Goal: Information Seeking & Learning: Learn about a topic

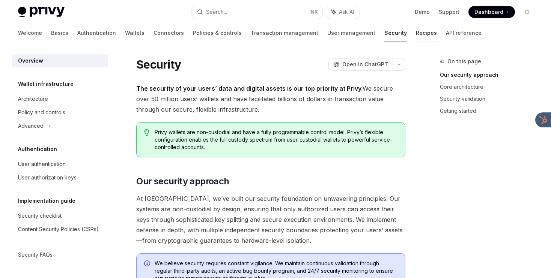
click at [416, 34] on link "Recipes" at bounding box center [426, 33] width 21 height 18
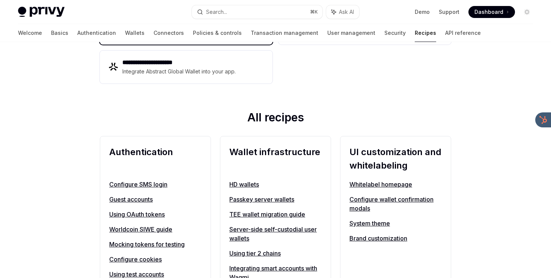
scroll to position [266, 0]
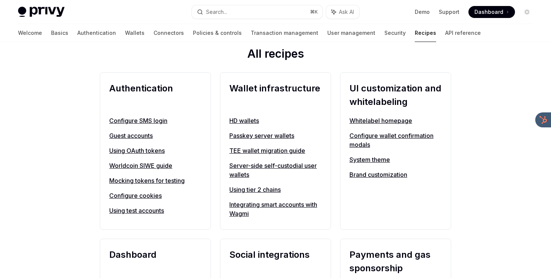
click at [267, 152] on link "TEE wallet migration guide" at bounding box center [275, 150] width 92 height 9
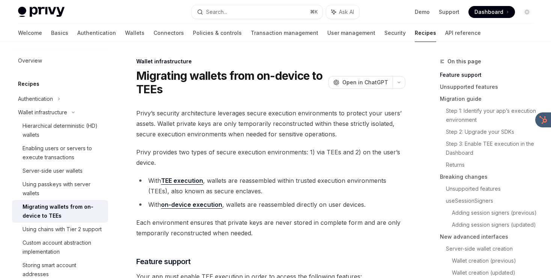
type textarea "*"
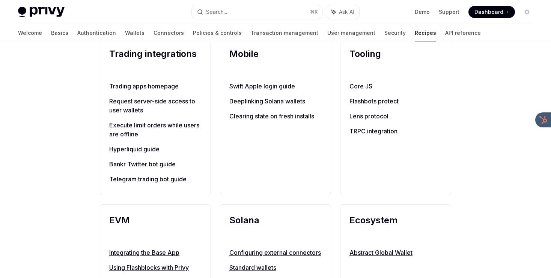
scroll to position [630, 0]
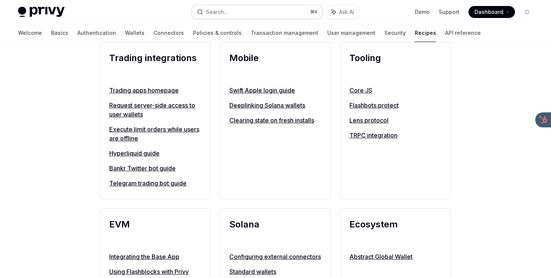
click at [251, 11] on button "Search... ⌘ K" at bounding box center [257, 12] width 131 height 14
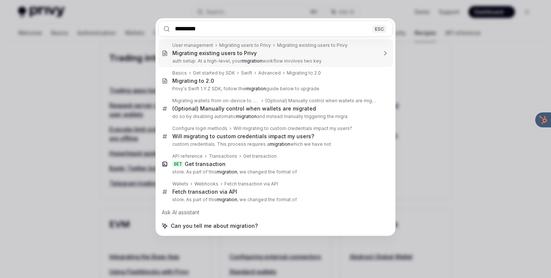
type input "*********"
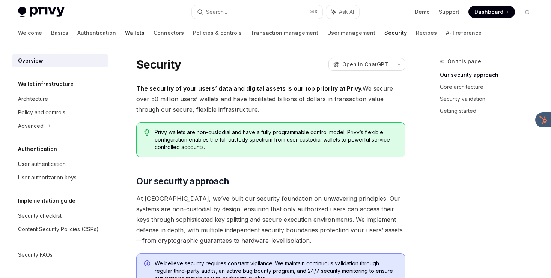
click at [125, 37] on link "Wallets" at bounding box center [135, 33] width 20 height 18
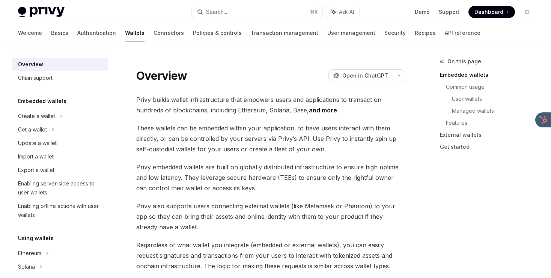
click at [46, 101] on h5 "Embedded wallets" at bounding box center [42, 101] width 48 height 9
click at [51, 40] on link "Basics" at bounding box center [59, 33] width 17 height 18
type textarea "*"
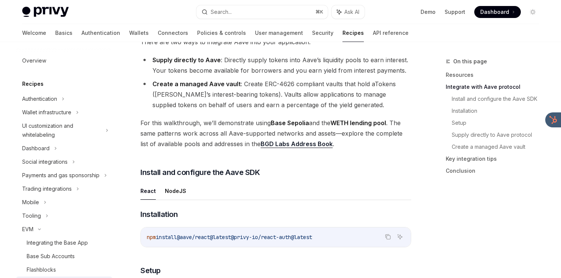
scroll to position [68, 0]
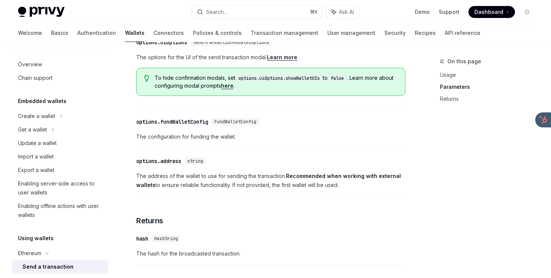
scroll to position [294, 0]
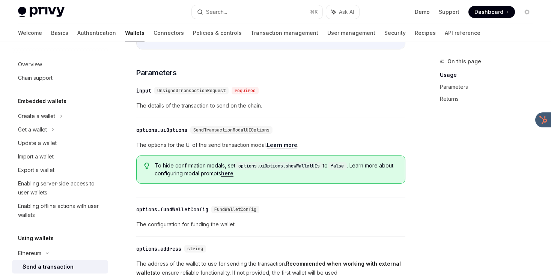
click at [140, 134] on div "options.uiOptions" at bounding box center [161, 130] width 51 height 8
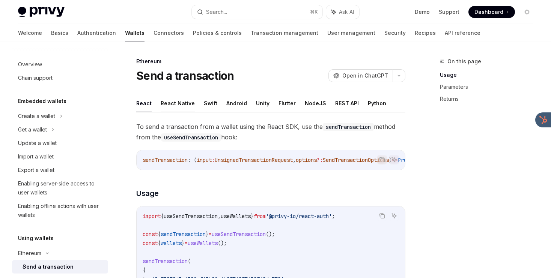
click at [184, 108] on button "React Native" at bounding box center [178, 104] width 34 height 18
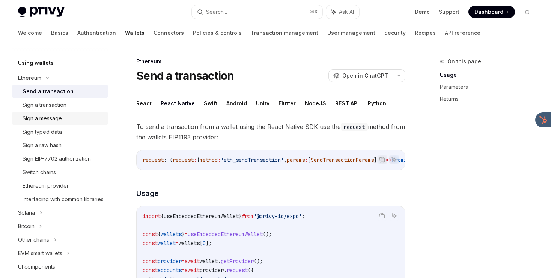
scroll to position [213, 0]
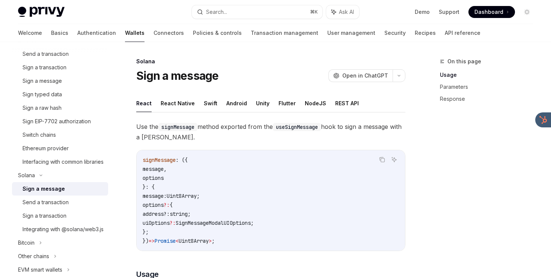
click at [192, 105] on ul "React React Native Swift Android Unity Flutter NodeJS REST API" at bounding box center [270, 104] width 269 height 18
click at [189, 105] on button "React Native" at bounding box center [178, 104] width 34 height 18
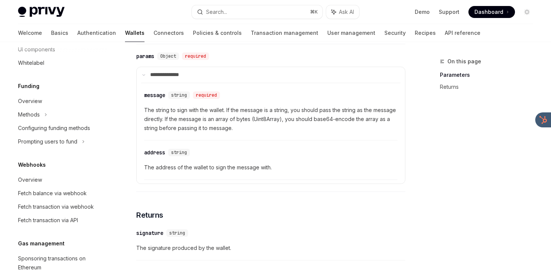
scroll to position [447, 0]
click at [53, 54] on div "UI components" at bounding box center [36, 49] width 37 height 9
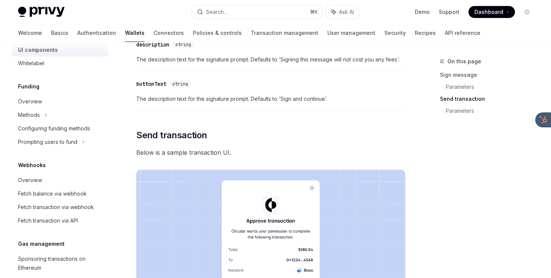
scroll to position [600, 0]
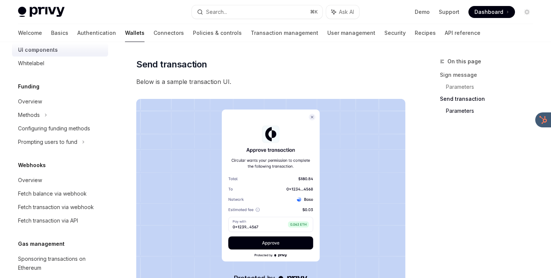
type textarea "*"
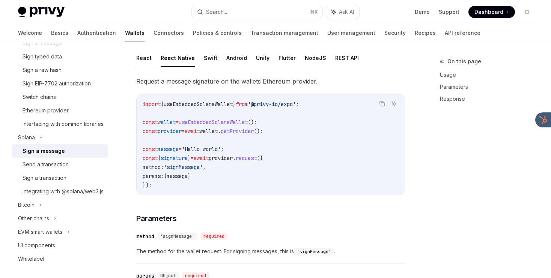
scroll to position [45, 0]
click at [179, 82] on span "Request a message signature on the wallets Ethereum provider." at bounding box center [270, 82] width 269 height 11
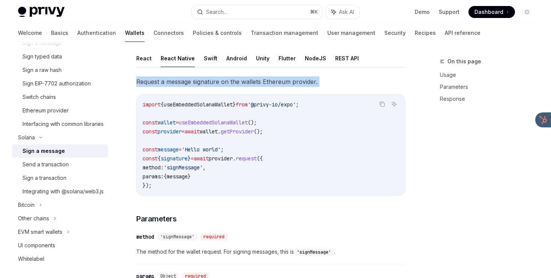
click at [179, 82] on span "Request a message signature on the wallets Ethereum provider." at bounding box center [270, 82] width 269 height 11
